Goal: Task Accomplishment & Management: Use online tool/utility

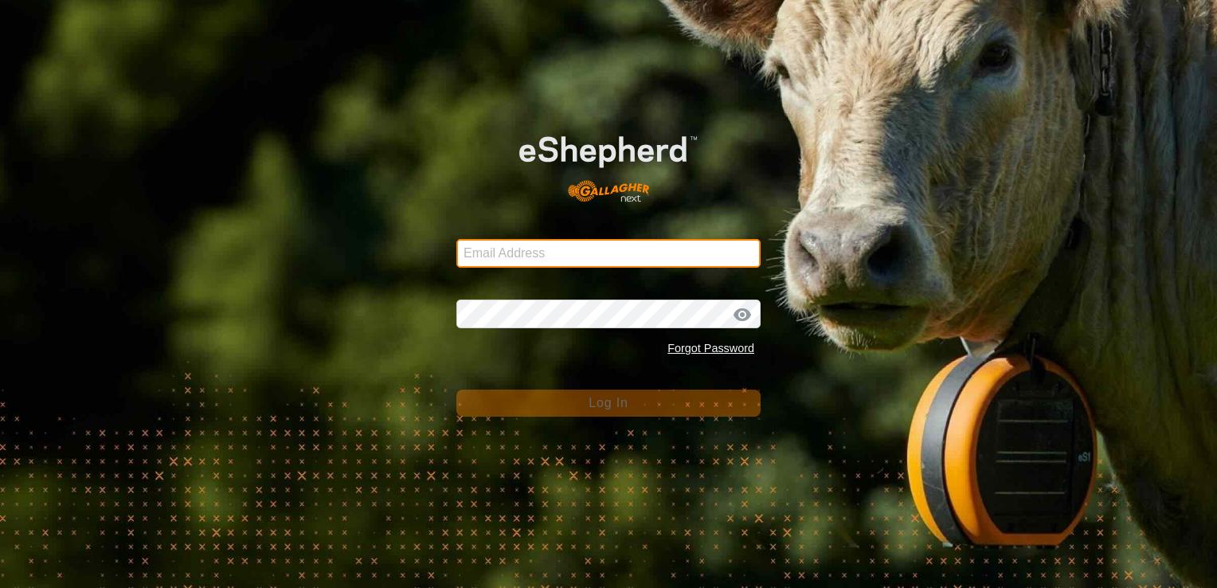
type input "[EMAIL_ADDRESS][DOMAIN_NAME]"
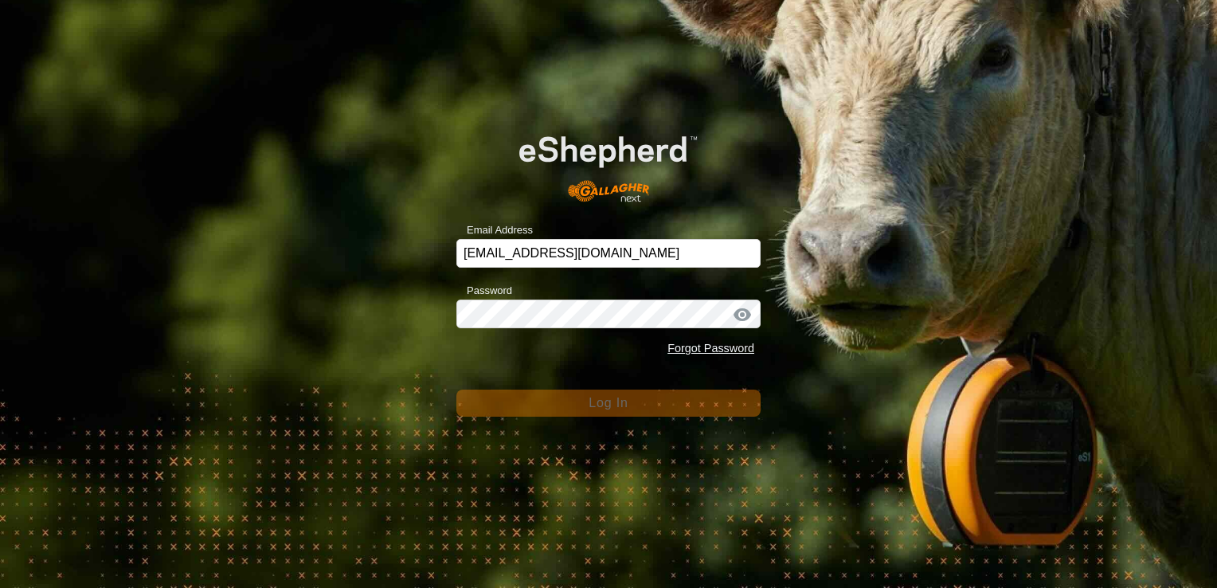
click at [566, 355] on div "Forgot Password" at bounding box center [609, 349] width 304 height 30
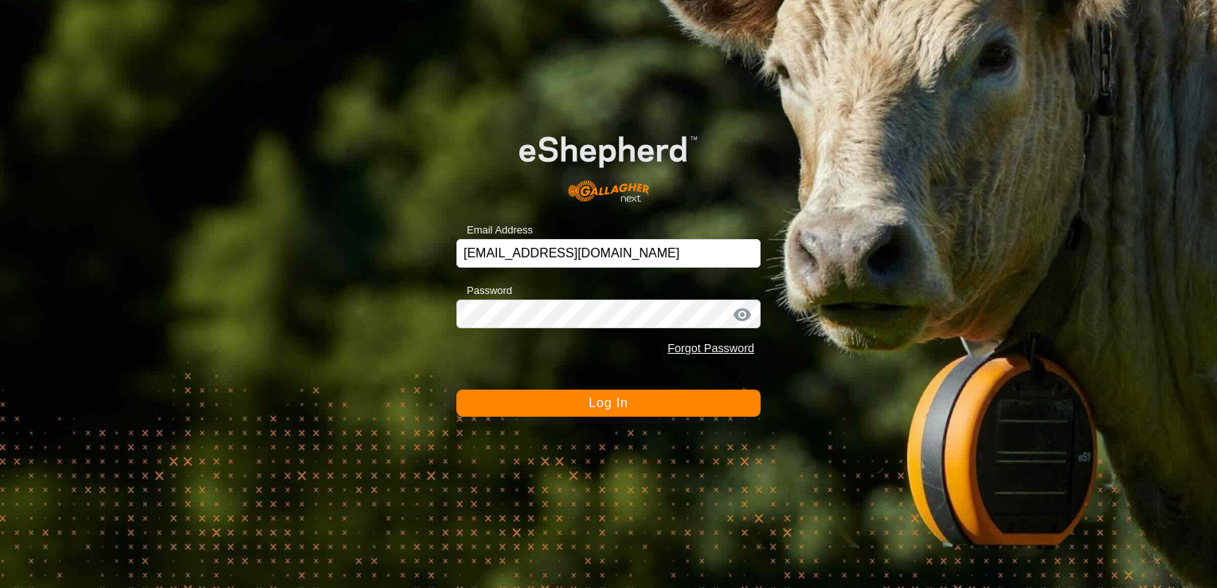
click at [564, 409] on button "Log In" at bounding box center [609, 403] width 304 height 27
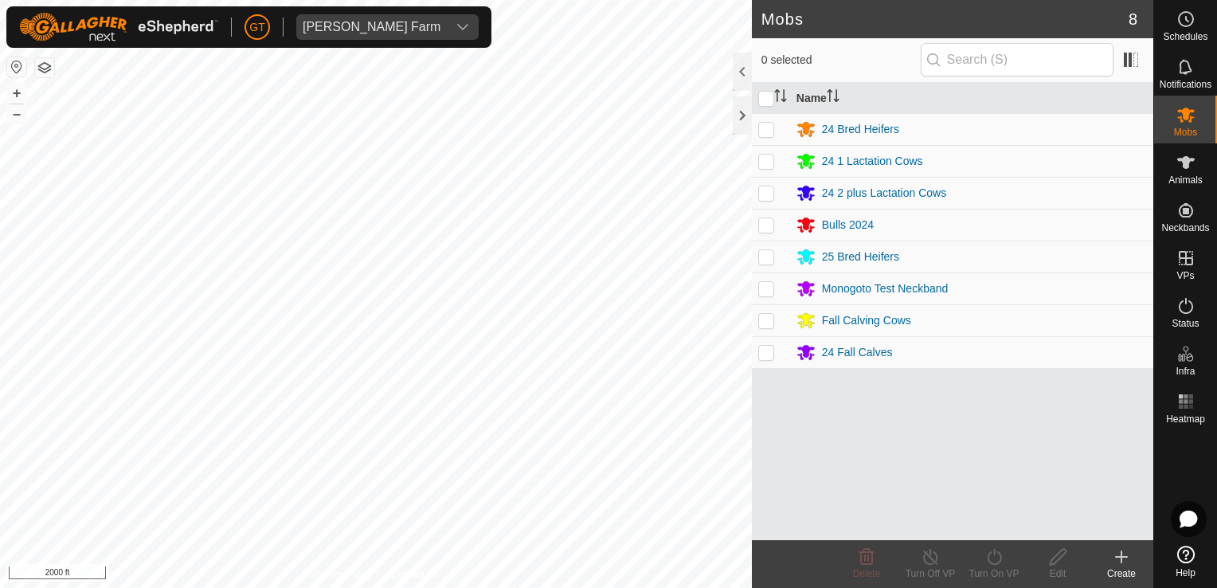
click at [762, 0] on html "[PERSON_NAME] Farm Schedules Notifications Mobs Animals Neckbands VPs Status In…" at bounding box center [608, 294] width 1217 height 588
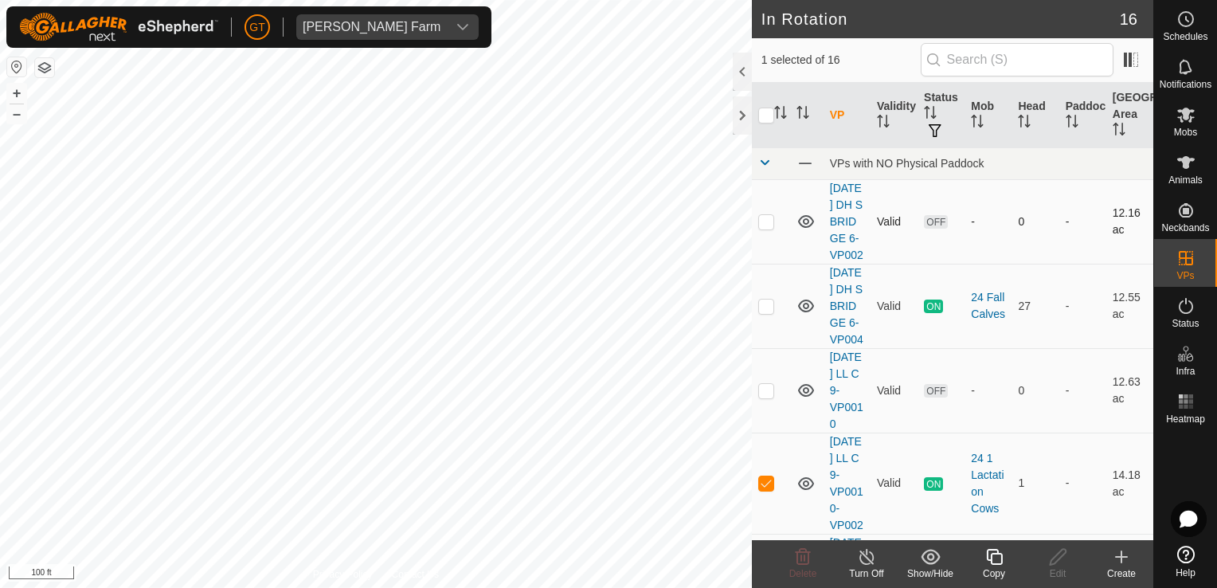
checkbox input "false"
checkbox input "true"
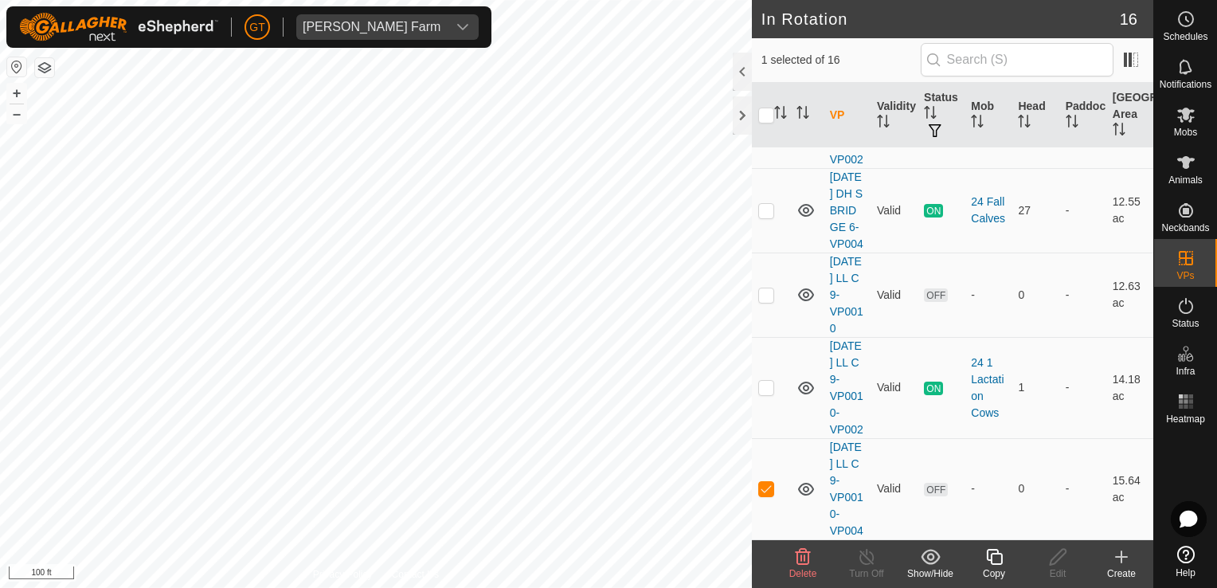
scroll to position [80, 0]
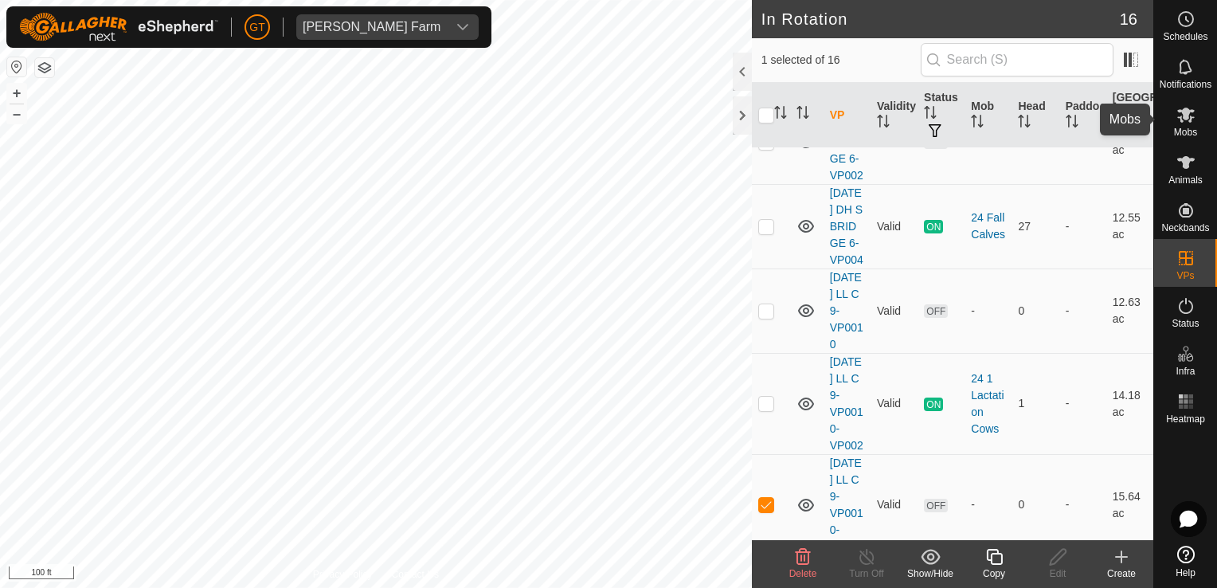
click at [1186, 111] on icon at bounding box center [1187, 115] width 18 height 15
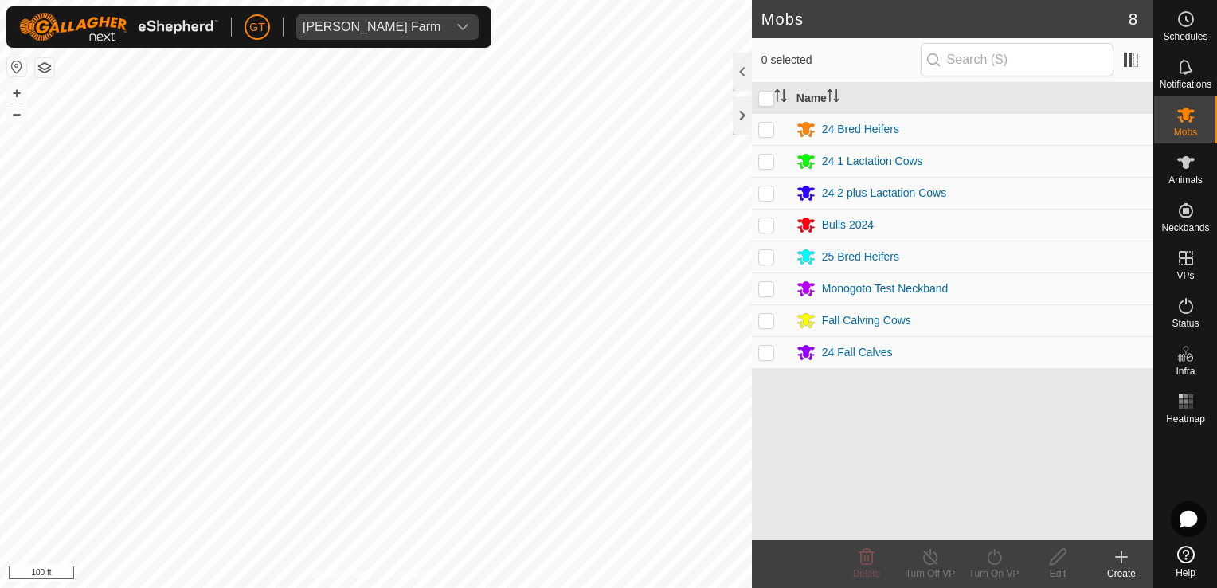
click at [764, 158] on p-checkbox at bounding box center [766, 161] width 16 height 13
checkbox input "true"
click at [992, 562] on icon at bounding box center [995, 556] width 20 height 19
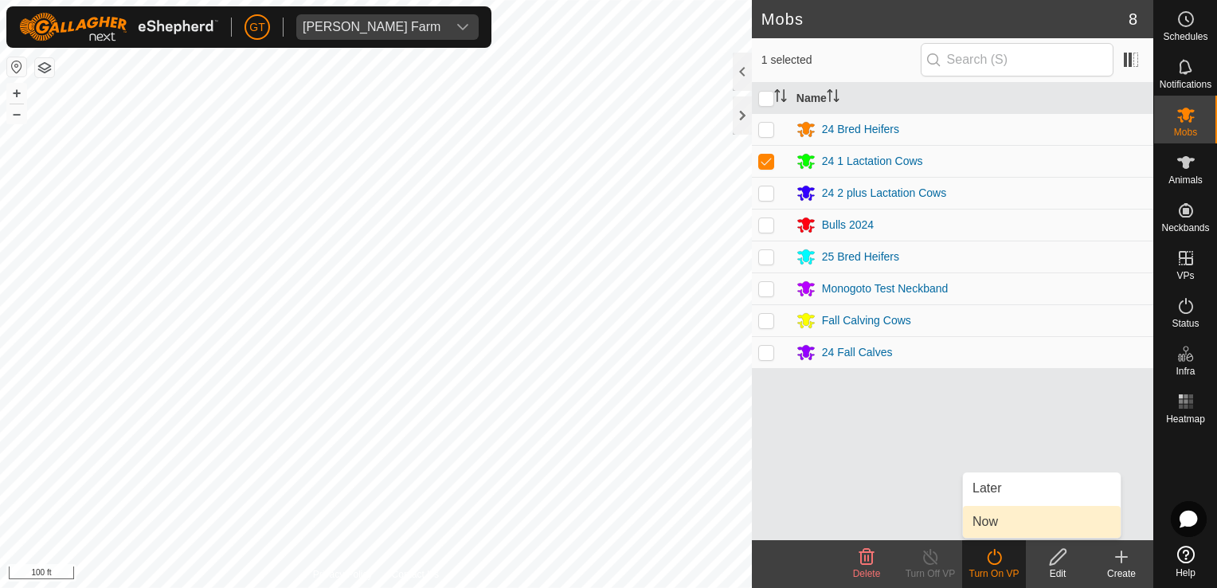
click at [993, 515] on link "Now" at bounding box center [1042, 522] width 158 height 32
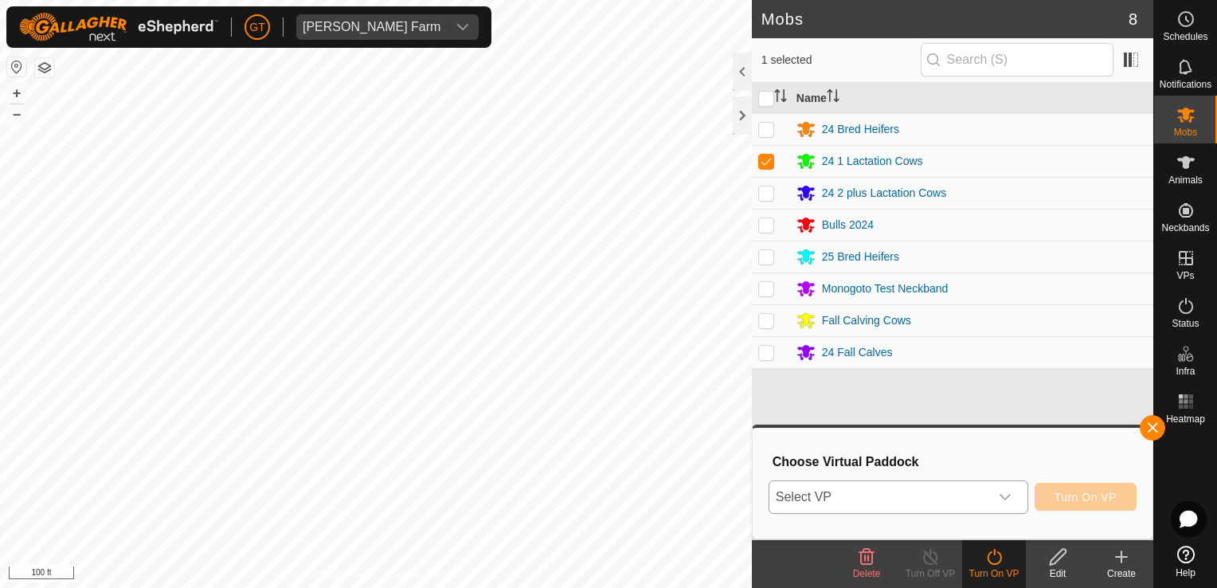
click at [1010, 496] on icon "dropdown trigger" at bounding box center [1005, 497] width 13 height 13
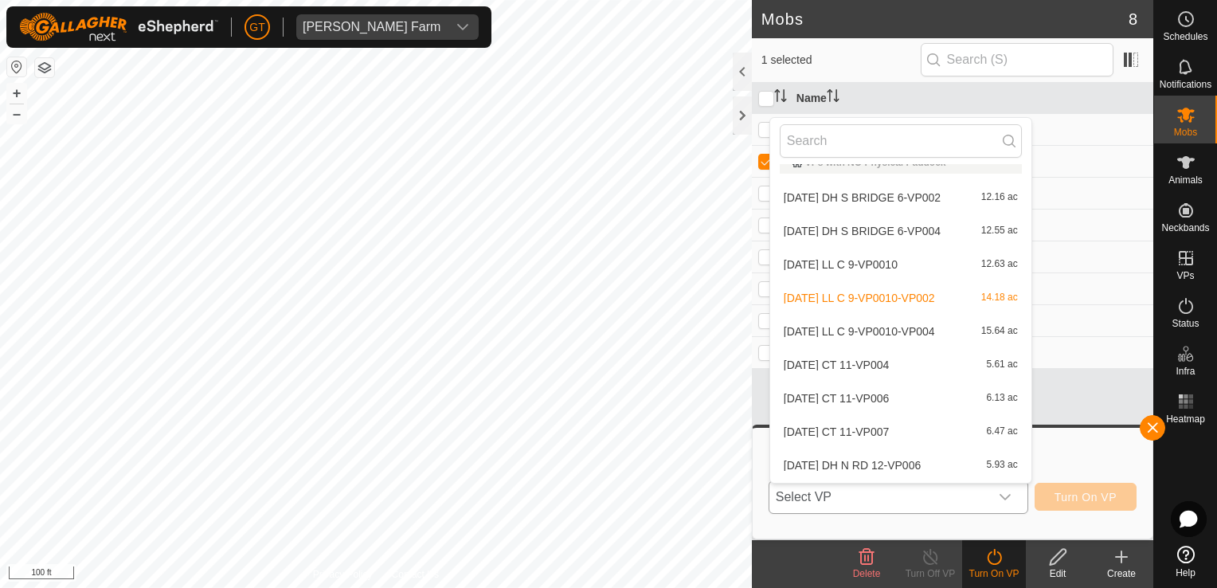
scroll to position [13, 0]
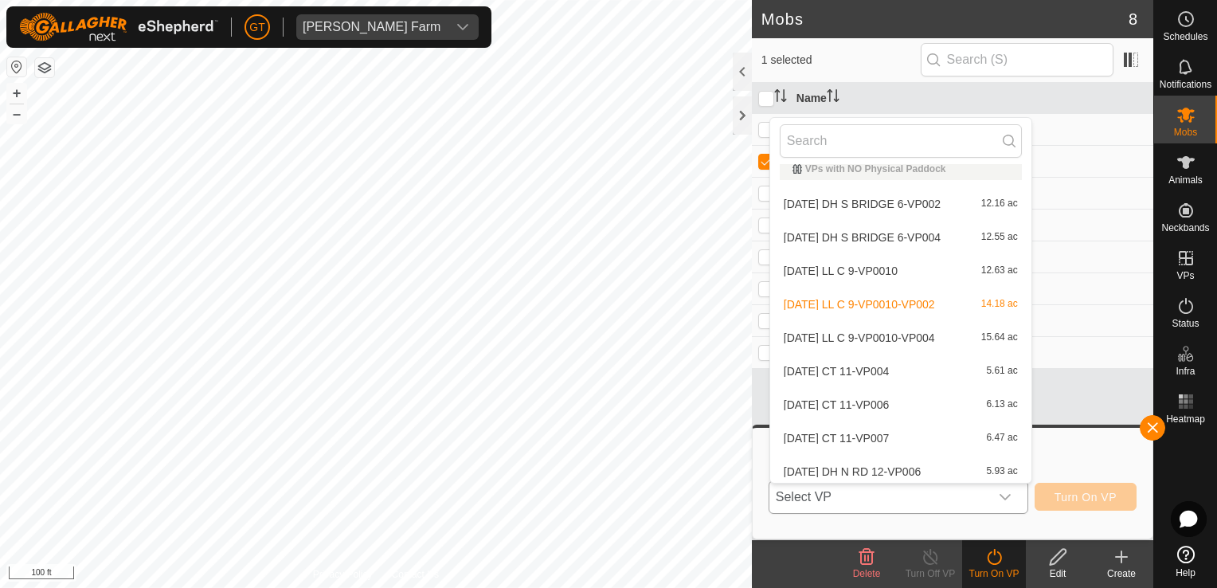
click at [919, 336] on li "[DATE] LL C 9-VP0010-VP004 15.64 ac" at bounding box center [900, 338] width 261 height 32
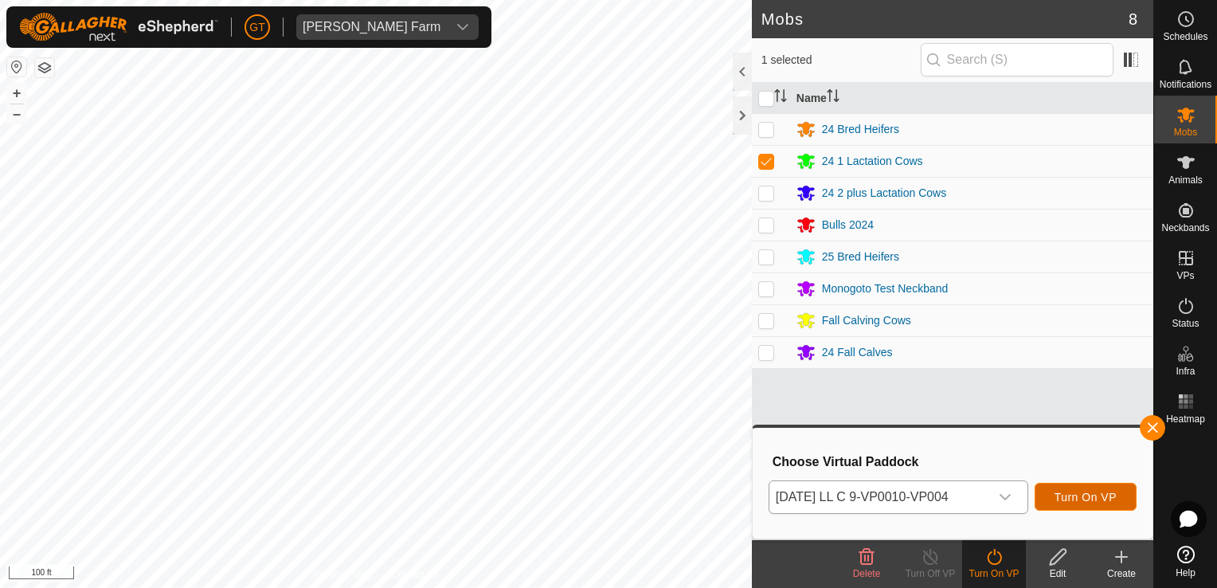
click at [1083, 496] on span "Turn On VP" at bounding box center [1086, 497] width 62 height 13
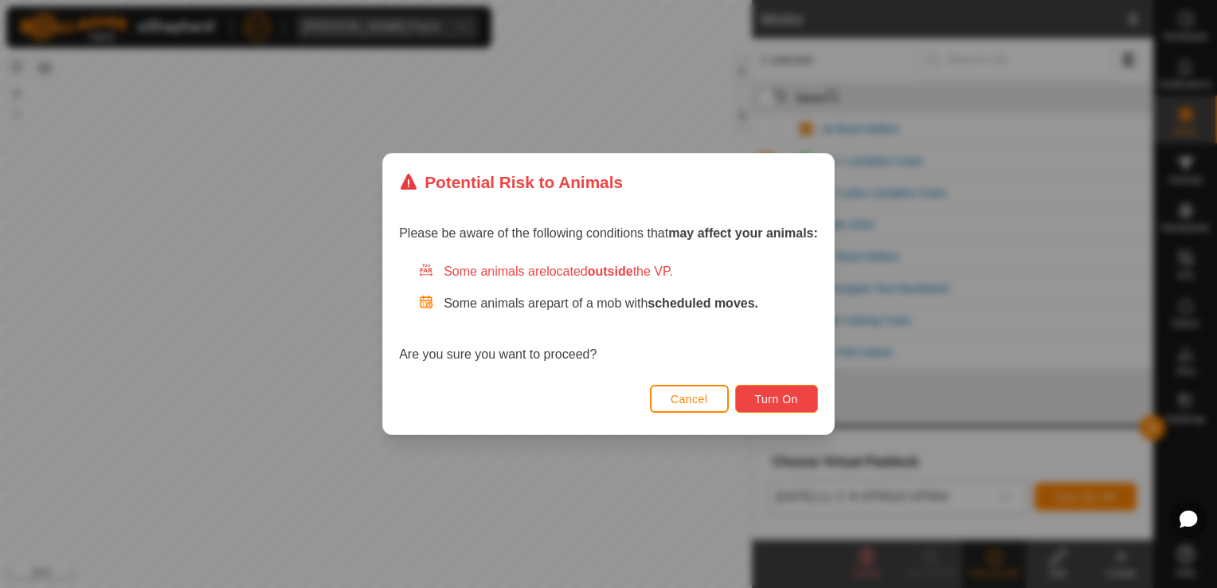
click at [782, 401] on span "Turn On" at bounding box center [776, 399] width 43 height 13
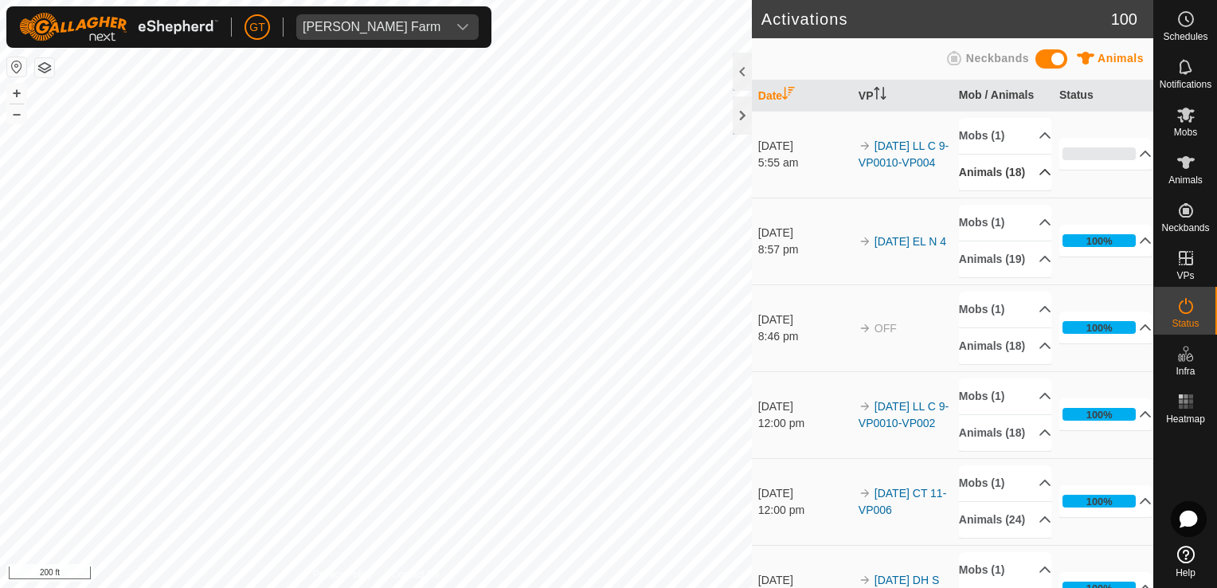
click at [1018, 183] on p-accordion-header "Animals (18)" at bounding box center [1005, 173] width 92 height 36
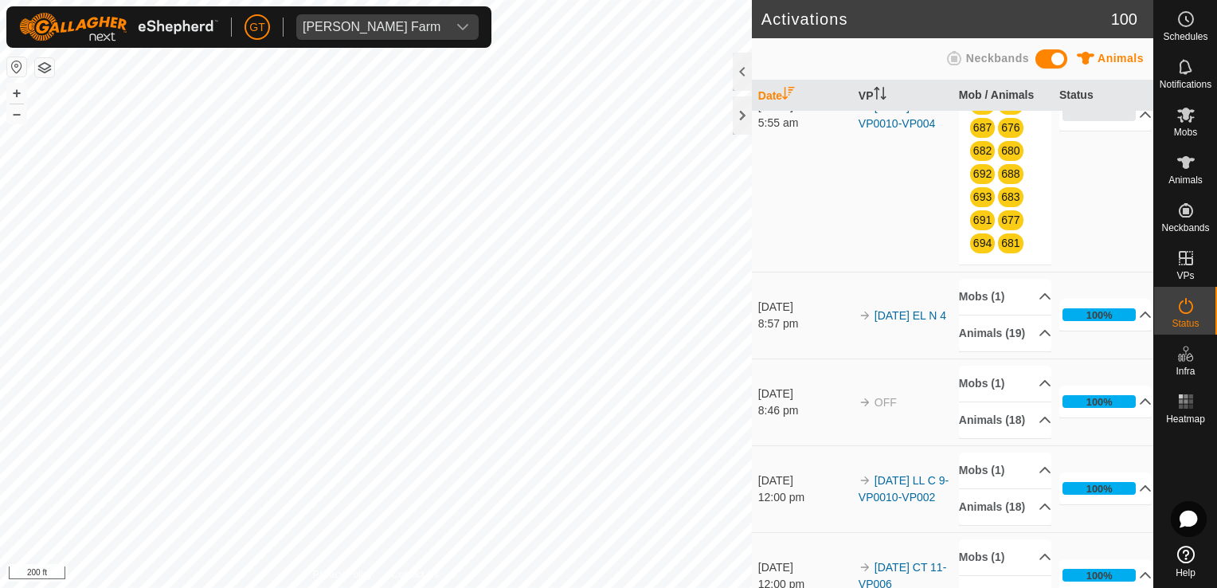
scroll to position [159, 0]
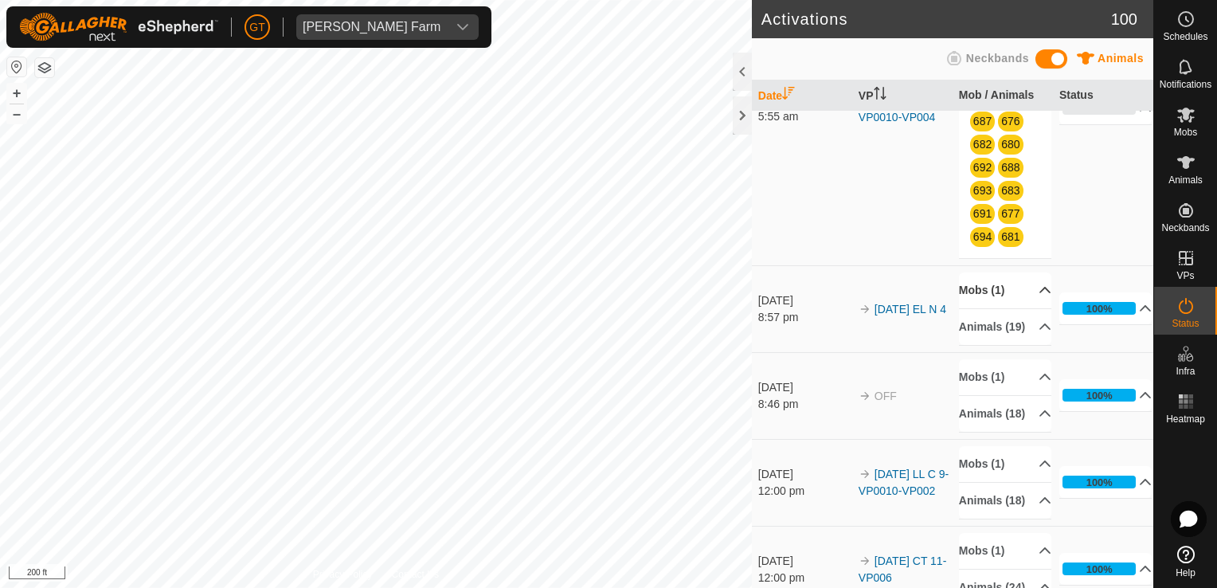
click at [977, 306] on p-accordion-header "Mobs (1)" at bounding box center [1005, 290] width 92 height 36
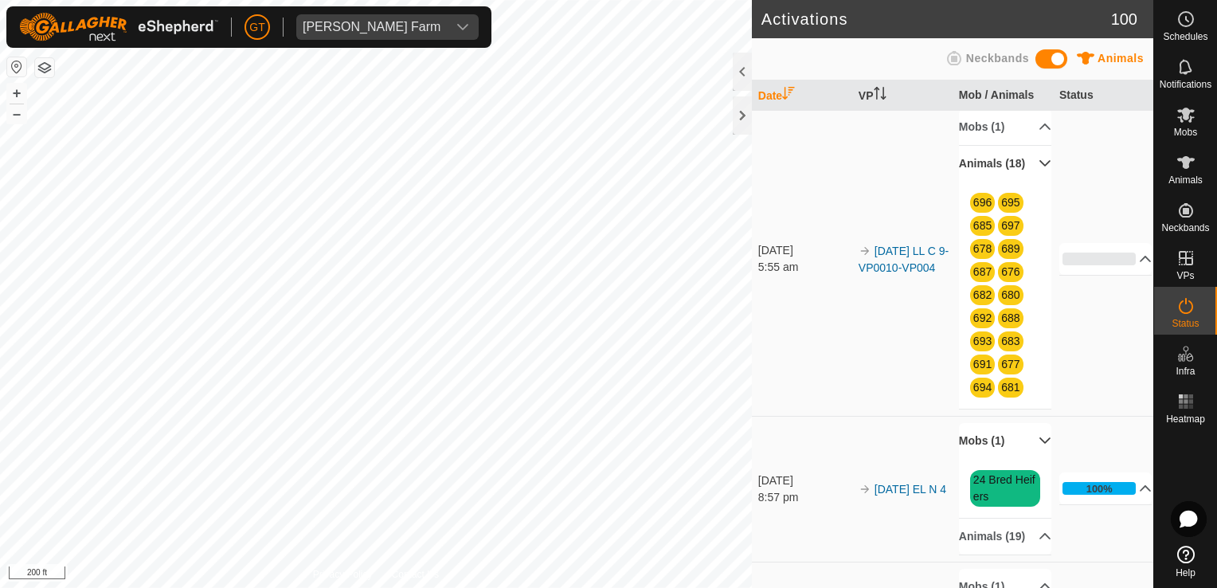
scroll to position [0, 0]
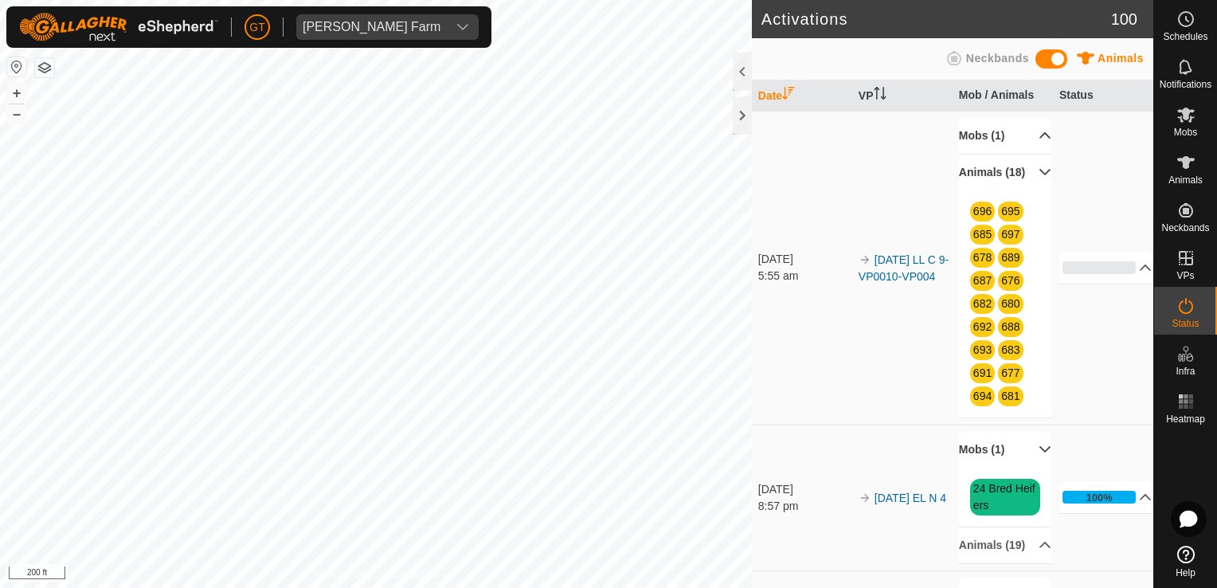
click at [979, 134] on p-accordion-header "Mobs (1)" at bounding box center [1005, 136] width 92 height 36
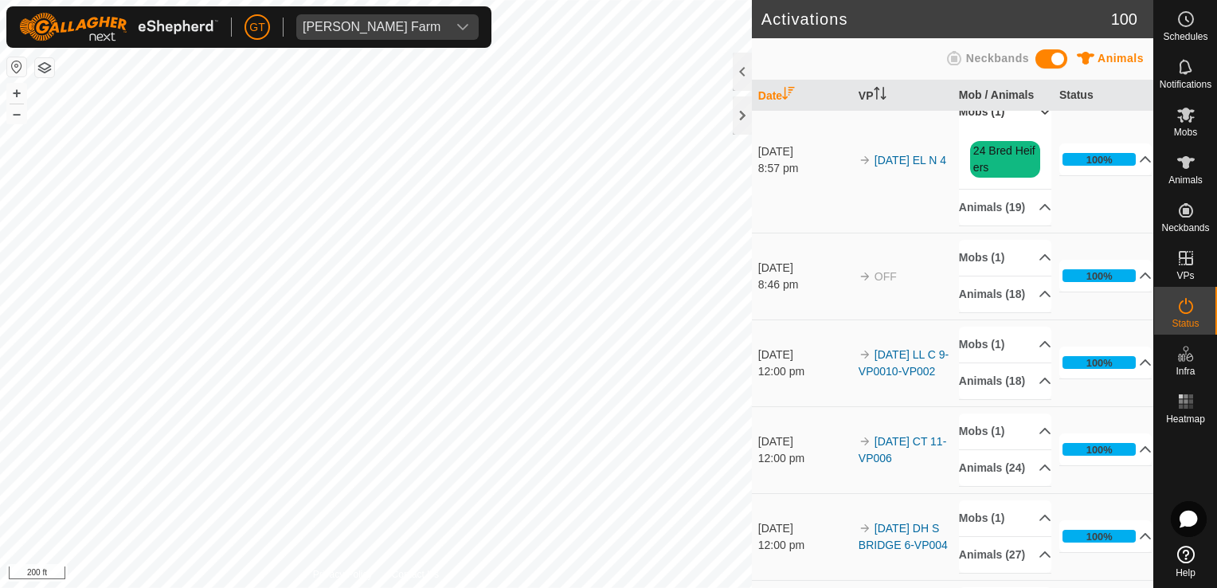
scroll to position [398, 0]
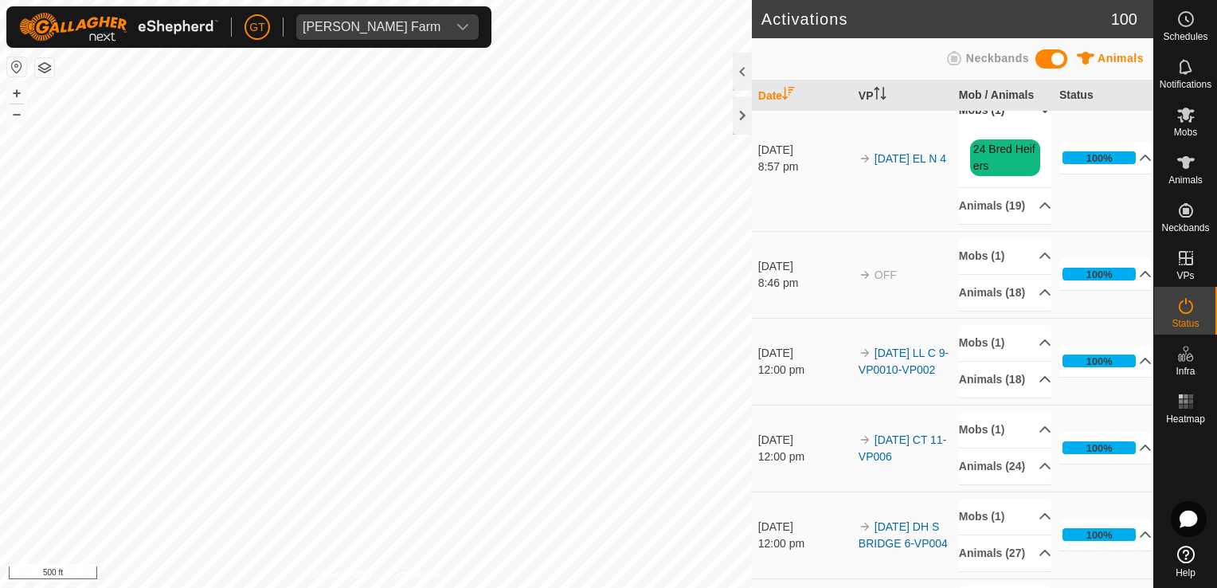
click at [0, 244] on html "[PERSON_NAME] Farm Schedules Notifications Mobs Animals Neckbands VPs Status In…" at bounding box center [608, 294] width 1217 height 588
click at [0, 0] on html "[PERSON_NAME] Farm Schedules Notifications Mobs Animals Neckbands VPs Status In…" at bounding box center [608, 294] width 1217 height 588
click at [206, 47] on div "[PERSON_NAME] Farm Schedules Notifications Mobs Animals Neckbands VPs Status In…" at bounding box center [608, 294] width 1217 height 588
click at [200, 587] on html "[PERSON_NAME] Farm Schedules Notifications Mobs Animals Neckbands VPs Status In…" at bounding box center [608, 294] width 1217 height 588
